Goal: Go to known website: Access a specific website the user already knows

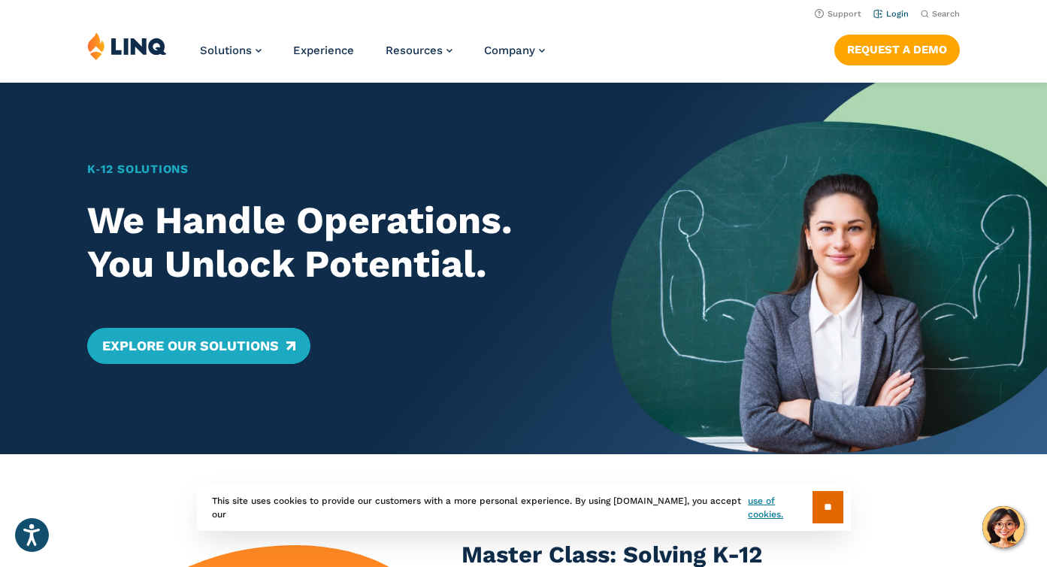
click at [890, 6] on li "Login" at bounding box center [891, 13] width 35 height 17
click at [897, 11] on link "Login" at bounding box center [891, 14] width 35 height 10
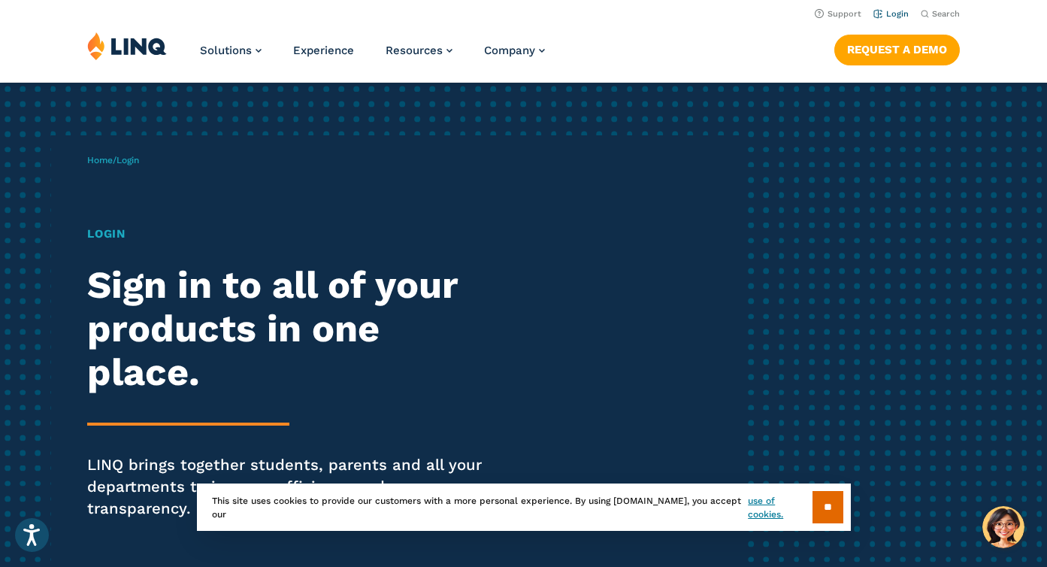
click at [895, 13] on link "Login" at bounding box center [891, 14] width 35 height 10
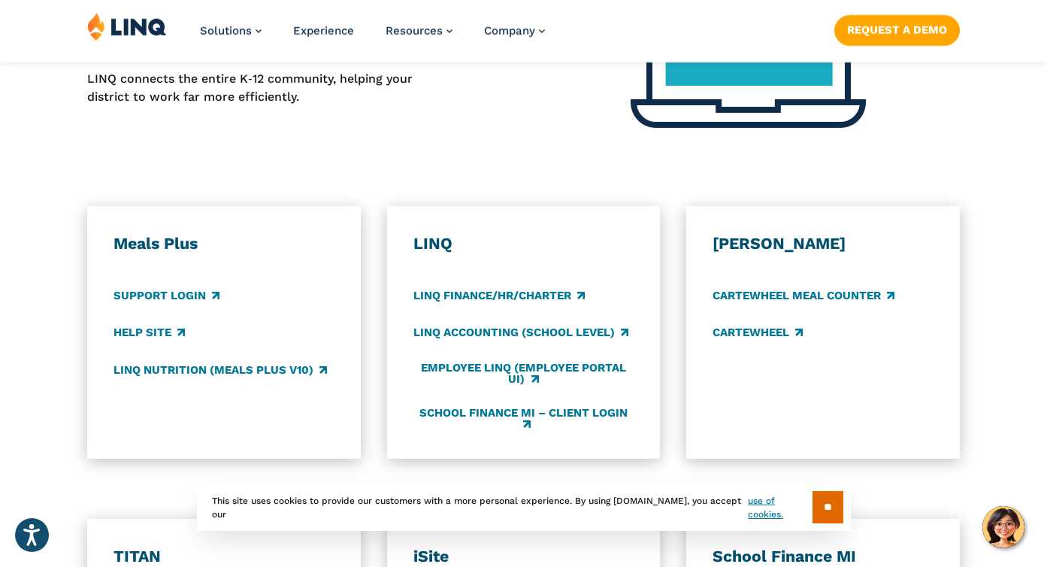
scroll to position [761, 0]
